Goal: Complete application form

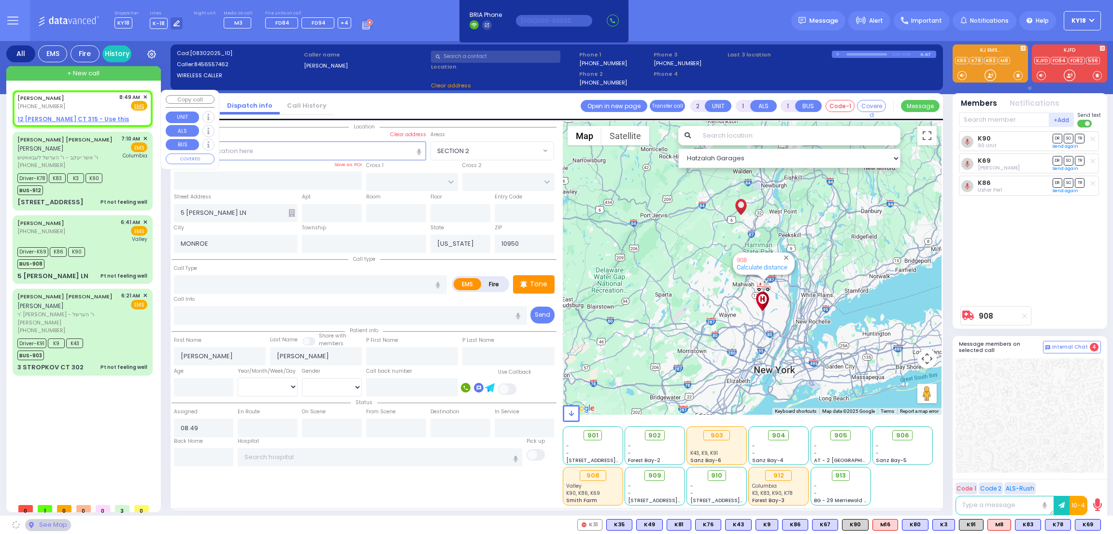
select select
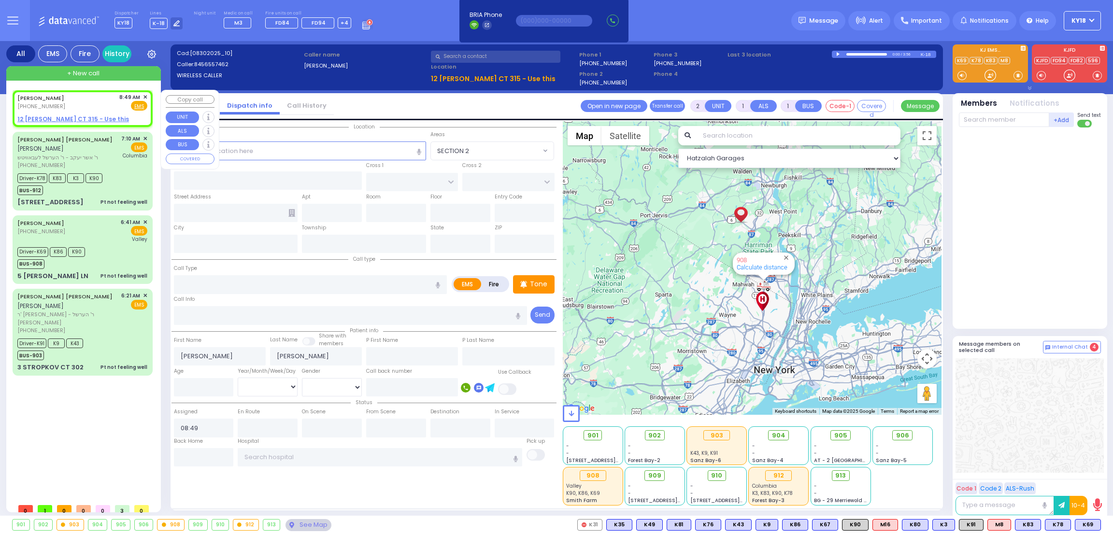
click at [144, 97] on span "✕" at bounding box center [145, 97] width 4 height 8
click at [143, 95] on span "✕" at bounding box center [145, 97] width 4 height 8
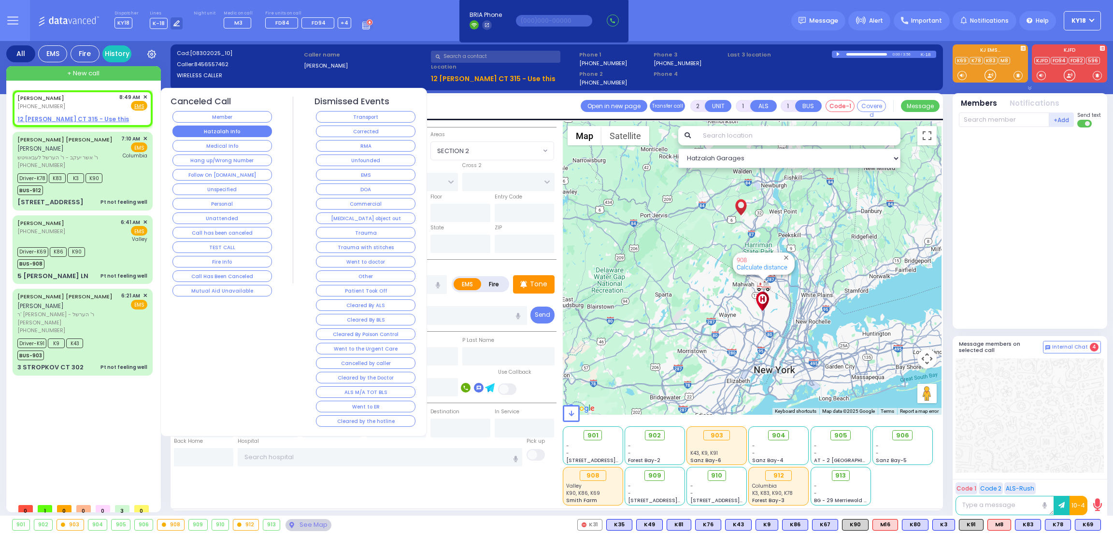
click at [237, 134] on button "Hatzalah Info" at bounding box center [221, 132] width 99 height 12
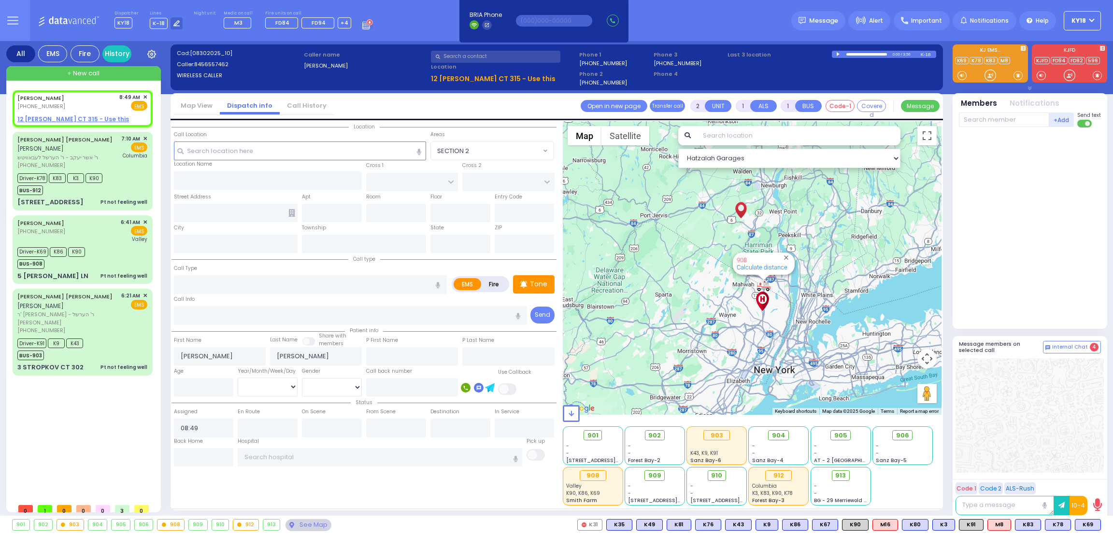
select select
radio input "true"
select select
